Goal: Task Accomplishment & Management: Complete application form

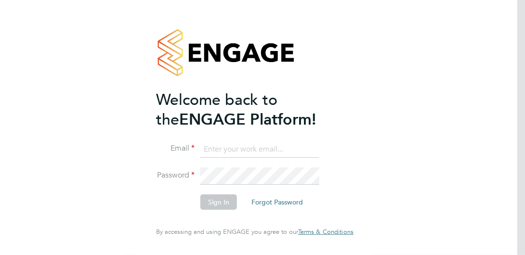
type input "[PERSON_NAME][EMAIL_ADDRESS][DOMAIN_NAME]"
click at [208, 200] on button "Sign In" at bounding box center [218, 202] width 37 height 15
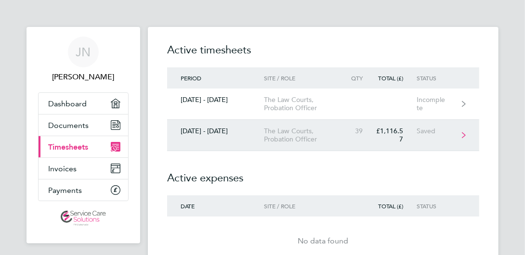
click at [278, 142] on div "The Law Courts, Probation Officer" at bounding box center [304, 135] width 81 height 16
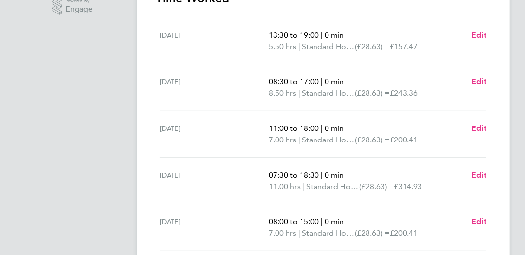
scroll to position [289, 0]
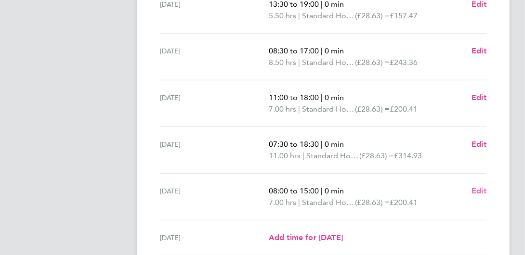
click at [478, 189] on span "Edit" at bounding box center [478, 190] width 15 height 9
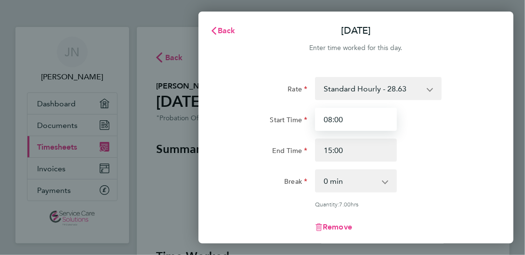
click at [388, 123] on input "08:00" at bounding box center [356, 119] width 82 height 23
type input "08:15"
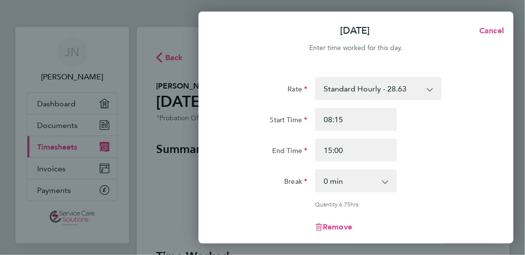
click at [437, 168] on div "Rate Standard Hourly - 28.63 Start Time 08:15 End Time 15:00 Break 0 min 15 min…" at bounding box center [355, 162] width 261 height 170
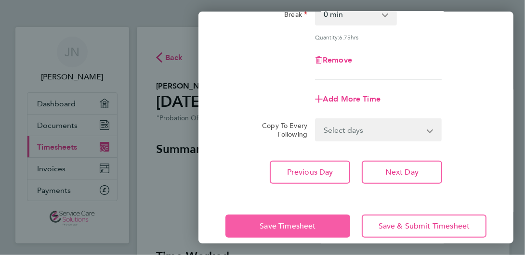
scroll to position [179, 0]
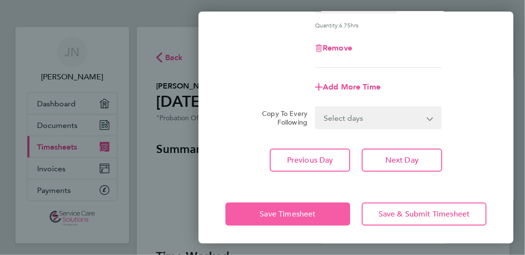
click at [305, 208] on button "Save Timesheet" at bounding box center [287, 214] width 125 height 23
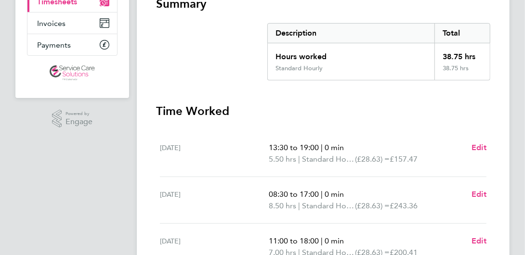
scroll to position [144, 0]
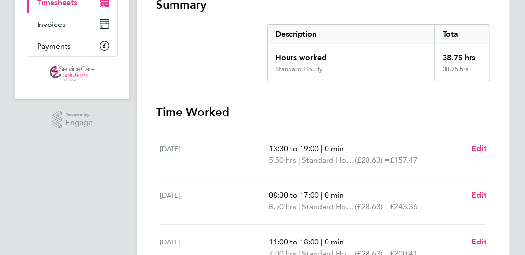
click at [65, 201] on app-navbar "JN Joel Nunez Martinez Applications: Dashboard Documents Current page: Timeshee…" at bounding box center [72, 201] width 114 height 637
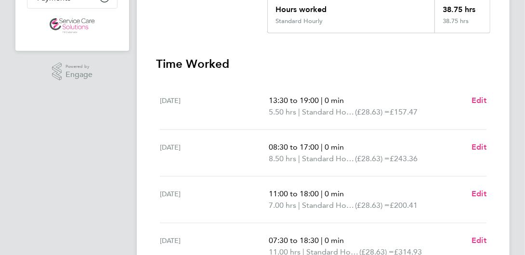
click at [472, 66] on h3 "Time Worked" at bounding box center [323, 63] width 334 height 15
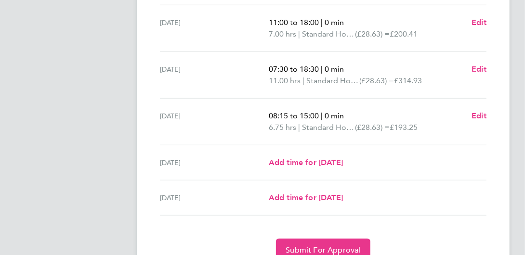
scroll to position [385, 0]
